Goal: Task Accomplishment & Management: Manage account settings

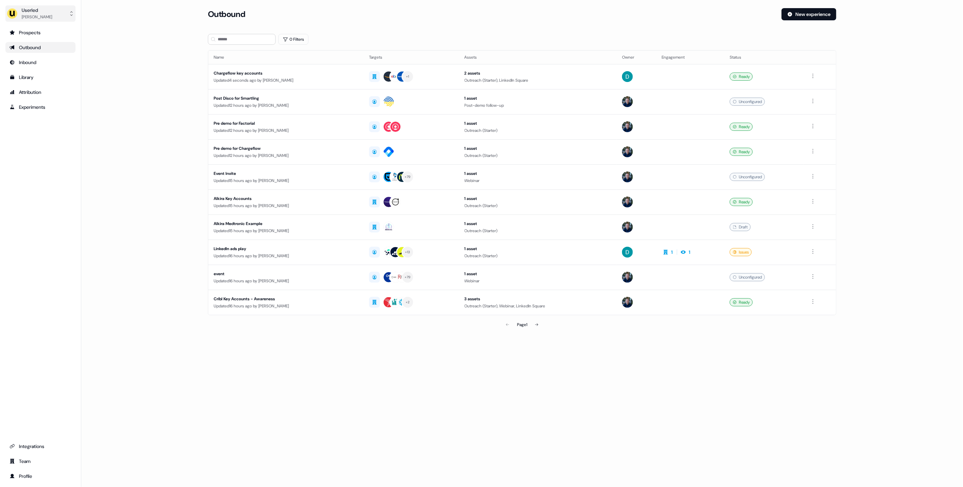
click at [49, 20] on button "Userled [PERSON_NAME]" at bounding box center [40, 13] width 70 height 16
click at [51, 32] on div "Impersonate (Admin)" at bounding box center [40, 32] width 64 height 12
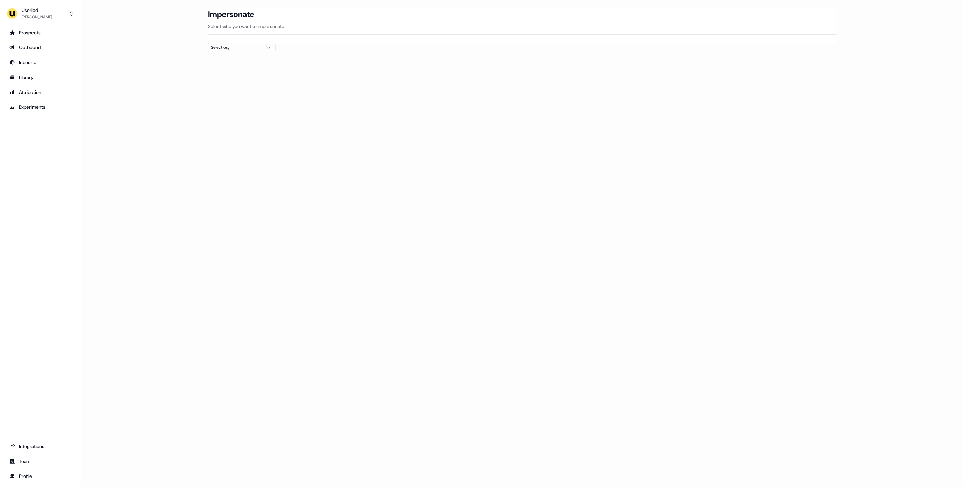
click at [219, 43] on button "Select org" at bounding box center [242, 47] width 68 height 9
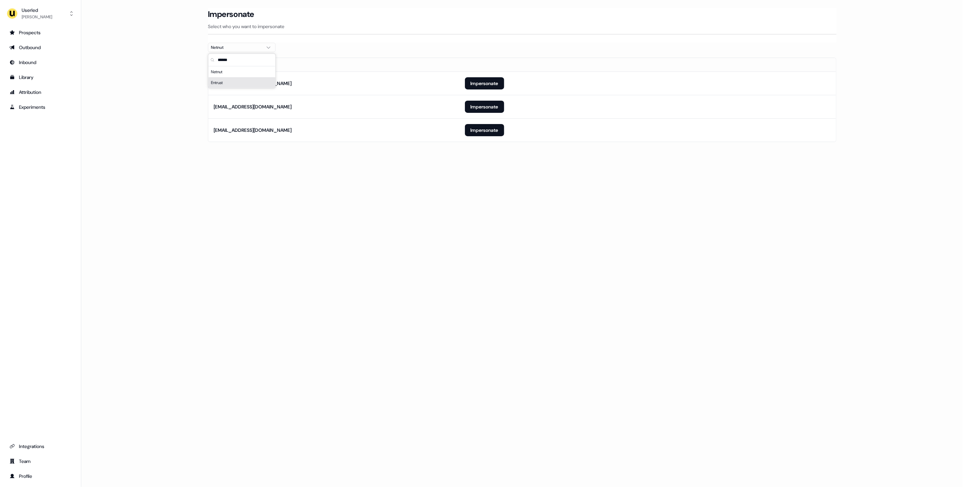
type input "******"
click at [464, 166] on div "Loading... Impersonate Select who you want to impersonate Netnut Email or@netnu…" at bounding box center [522, 243] width 882 height 487
click at [492, 80] on button "Impersonate" at bounding box center [484, 83] width 39 height 12
